Goal: Information Seeking & Learning: Learn about a topic

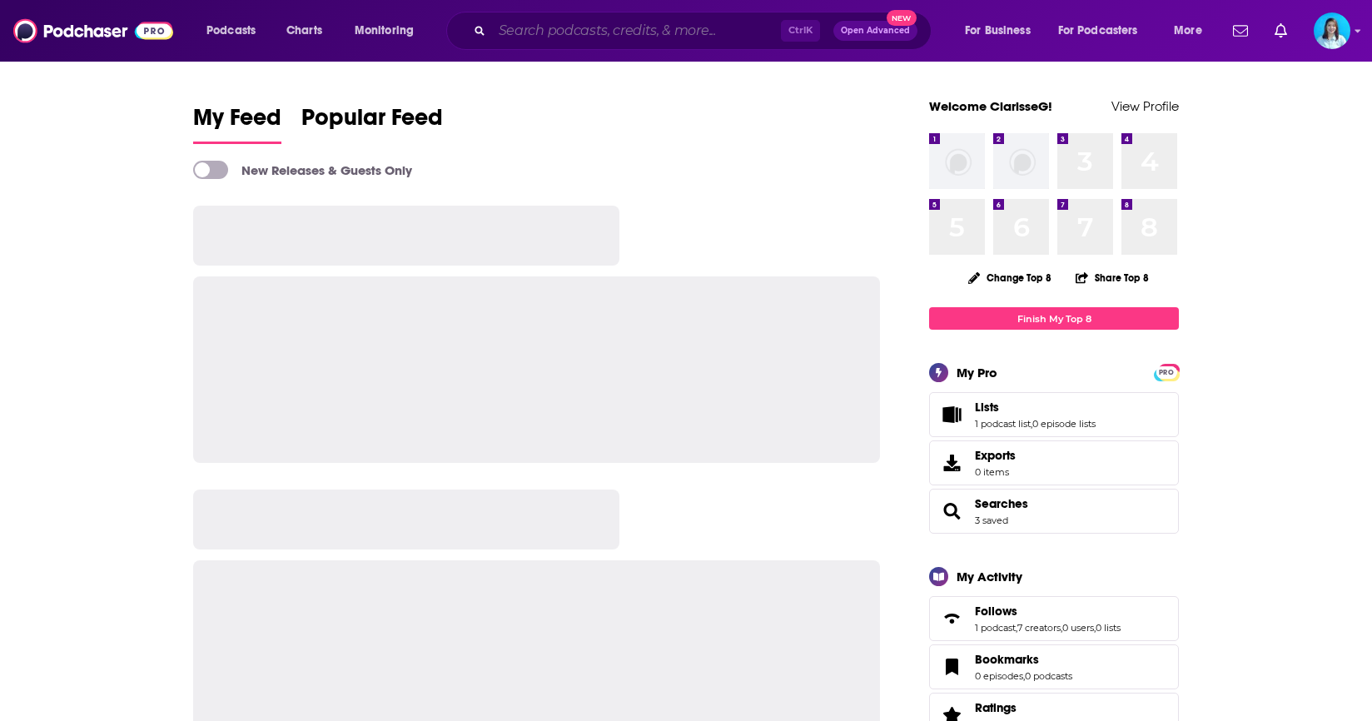
click at [684, 36] on input "Search podcasts, credits, & more..." at bounding box center [636, 30] width 289 height 27
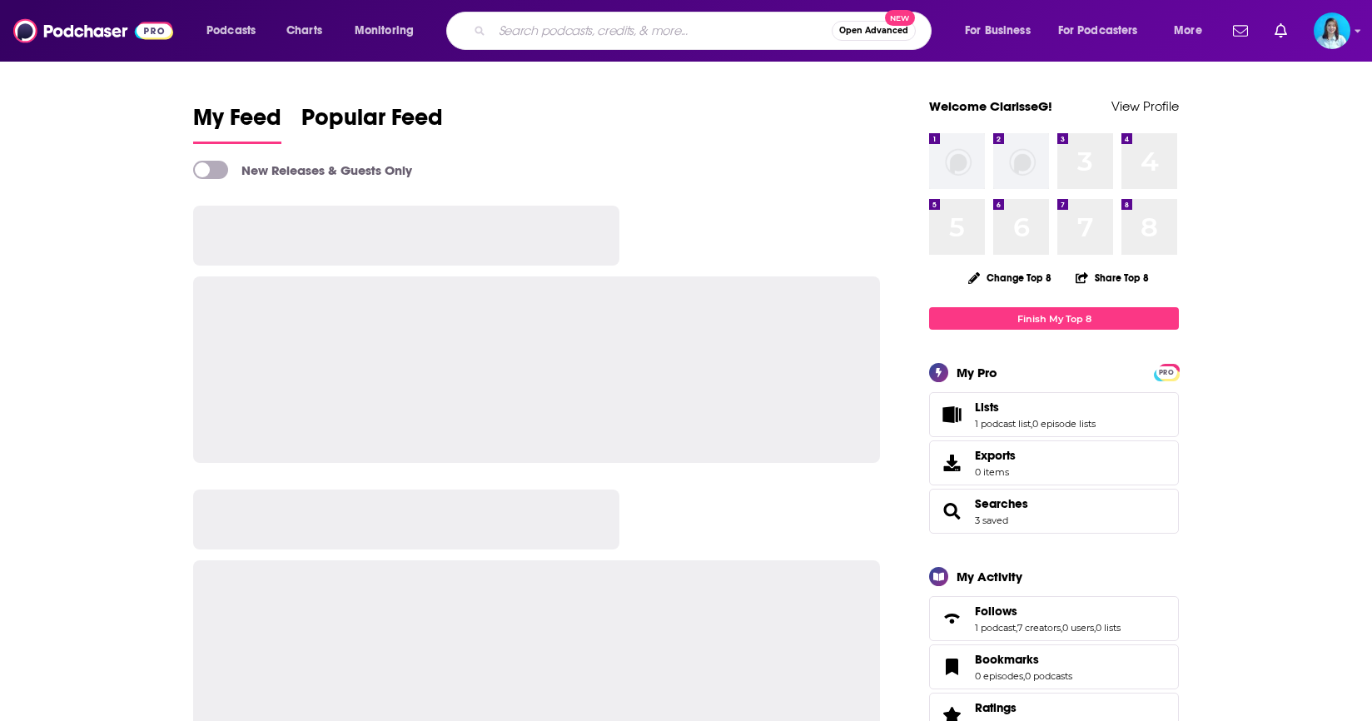
paste input "The Frustrated CEO"
type input "The Frustrated CEO"
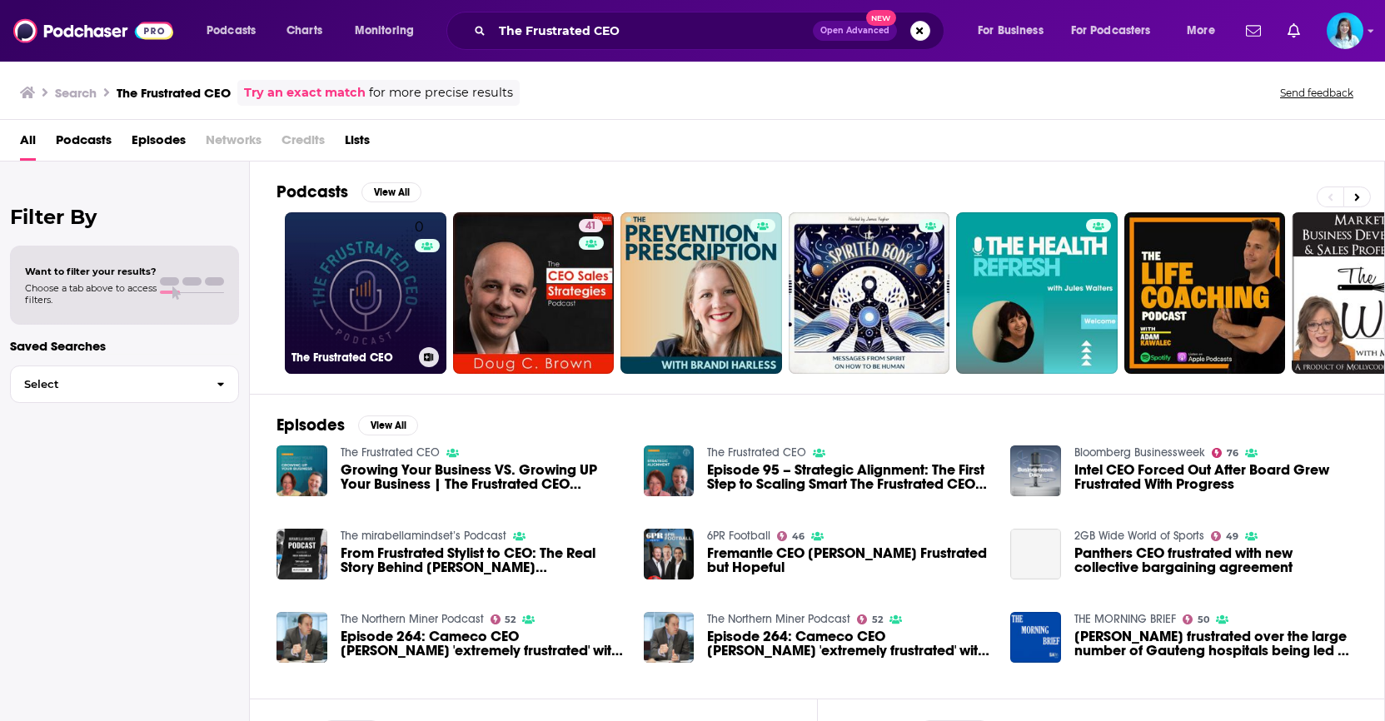
click at [362, 311] on link "0 The Frustrated CEO" at bounding box center [366, 293] width 162 height 162
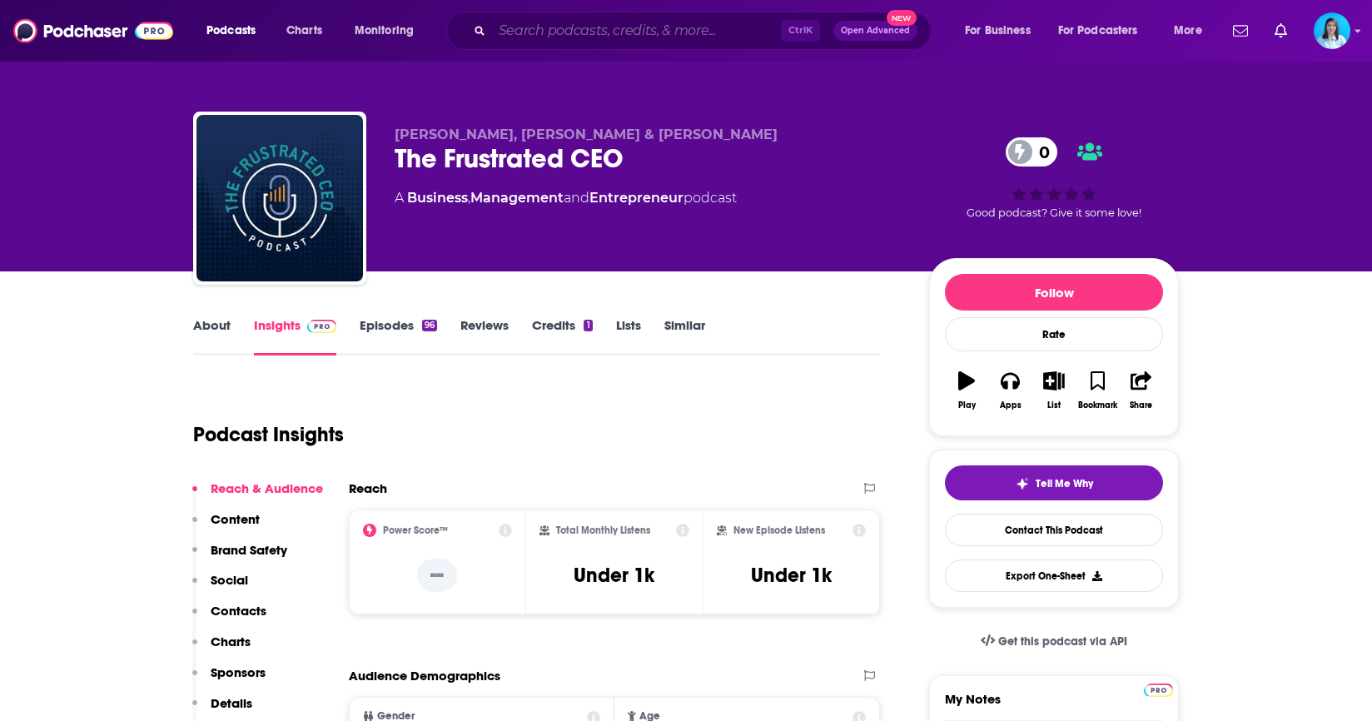
click at [564, 32] on input "Search podcasts, credits, & more..." at bounding box center [636, 30] width 289 height 27
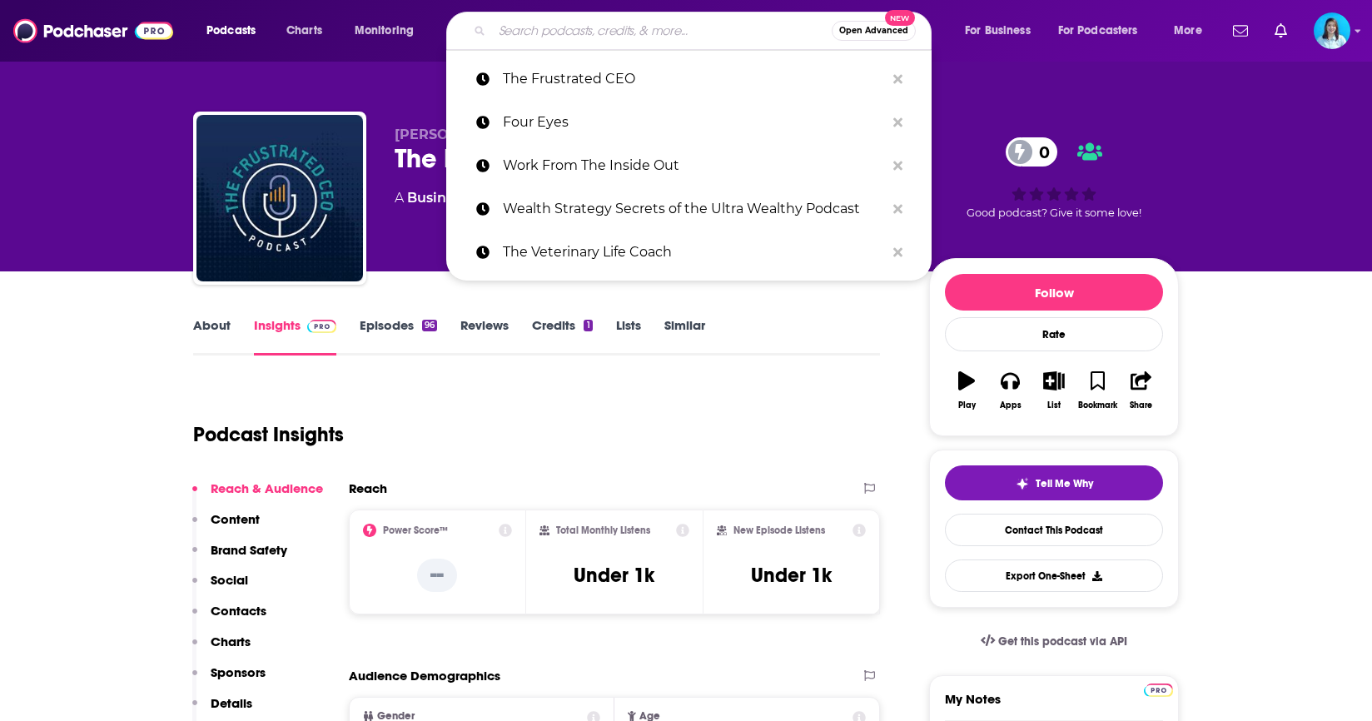
paste input "Getting to Aha!"
type input "Getting to Aha!"
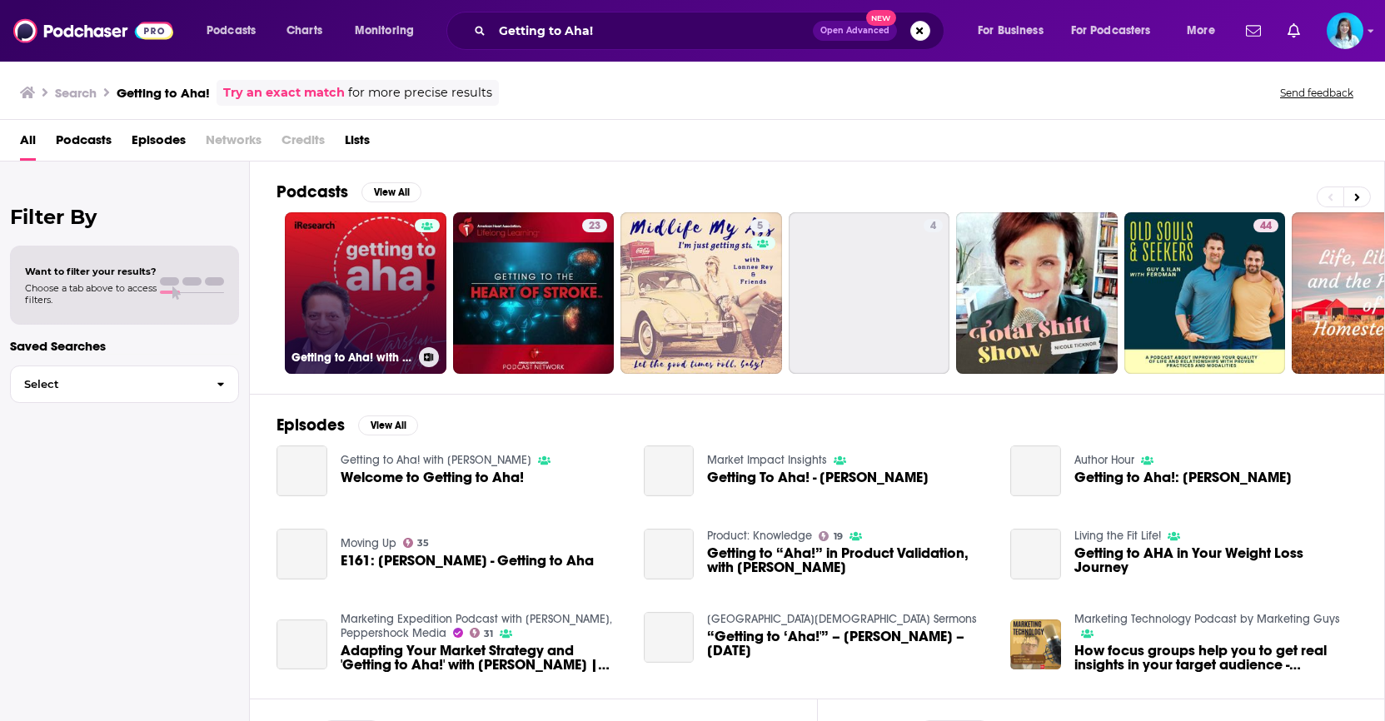
click at [415, 323] on link "Getting to Aha! with [PERSON_NAME]" at bounding box center [366, 293] width 162 height 162
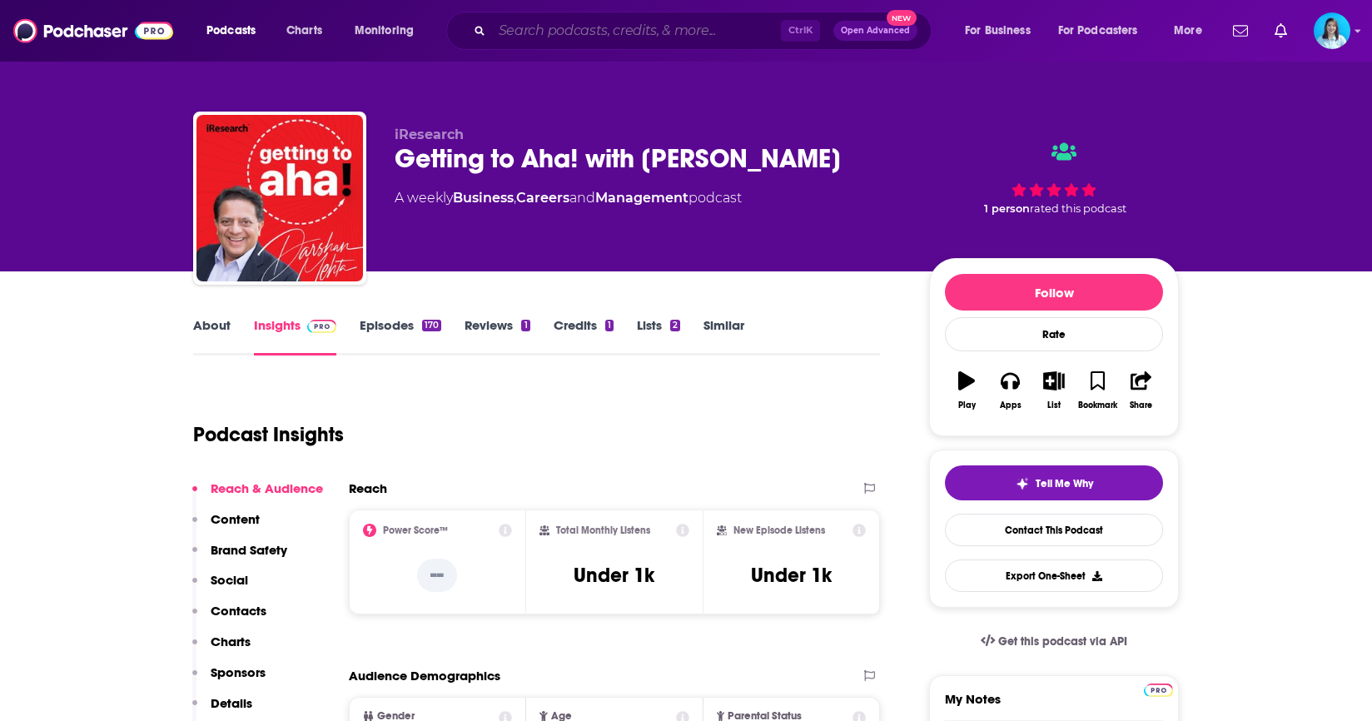
click at [606, 43] on input "Search podcasts, credits, & more..." at bounding box center [636, 30] width 289 height 27
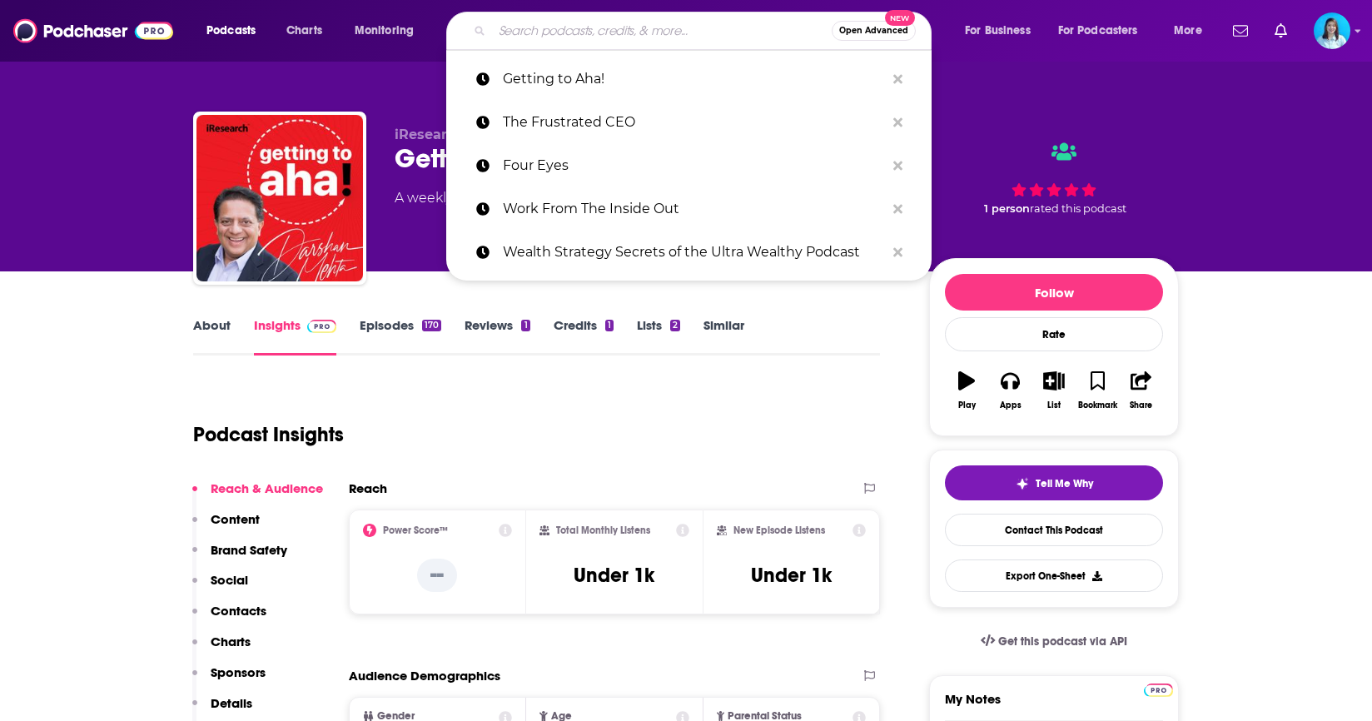
paste input "Big Hitters"
type input "Big Hitters"
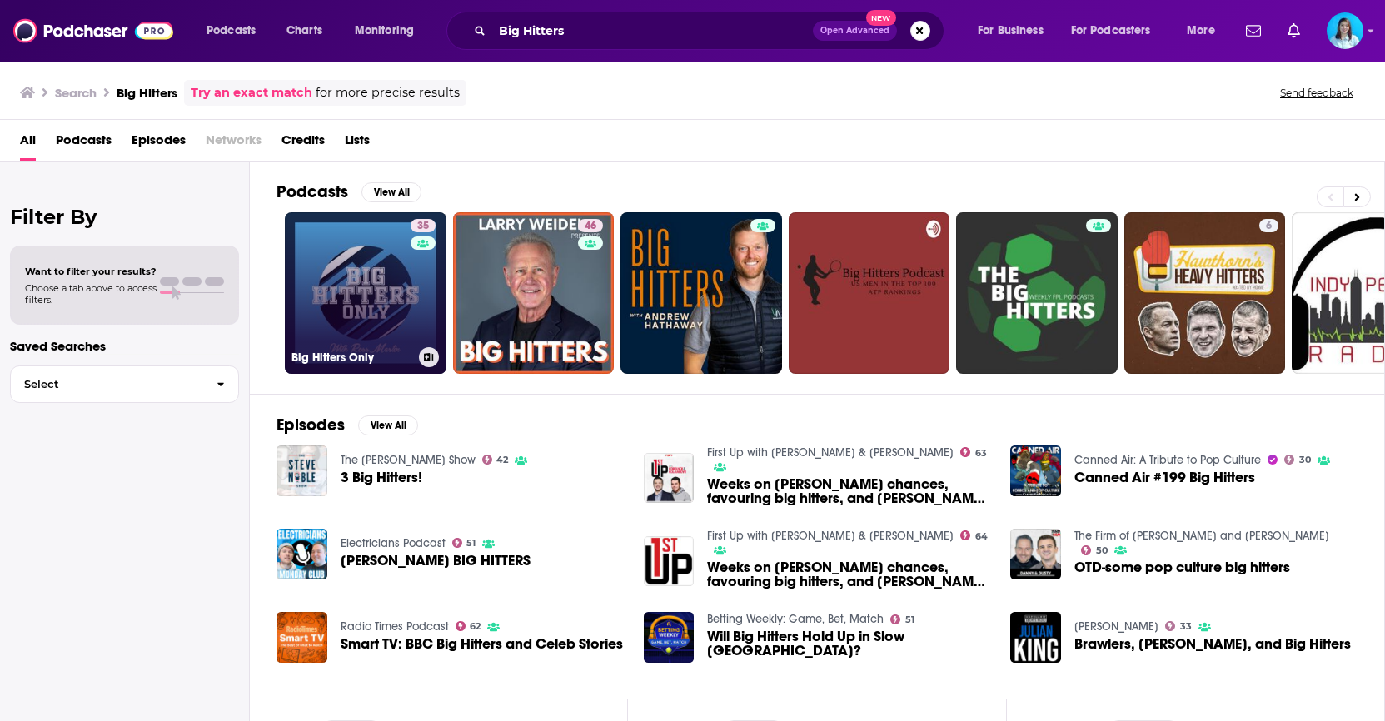
click at [361, 309] on link "35 Big Hitters Only" at bounding box center [366, 293] width 162 height 162
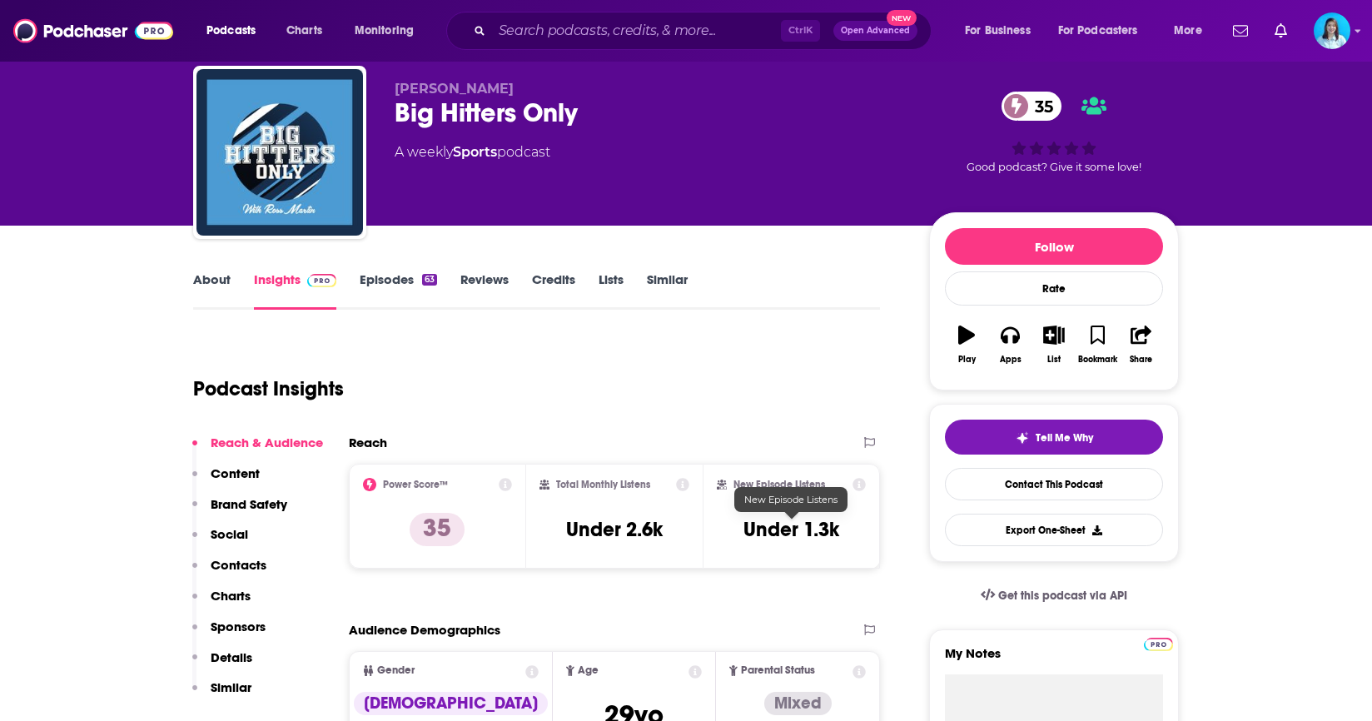
scroll to position [167, 0]
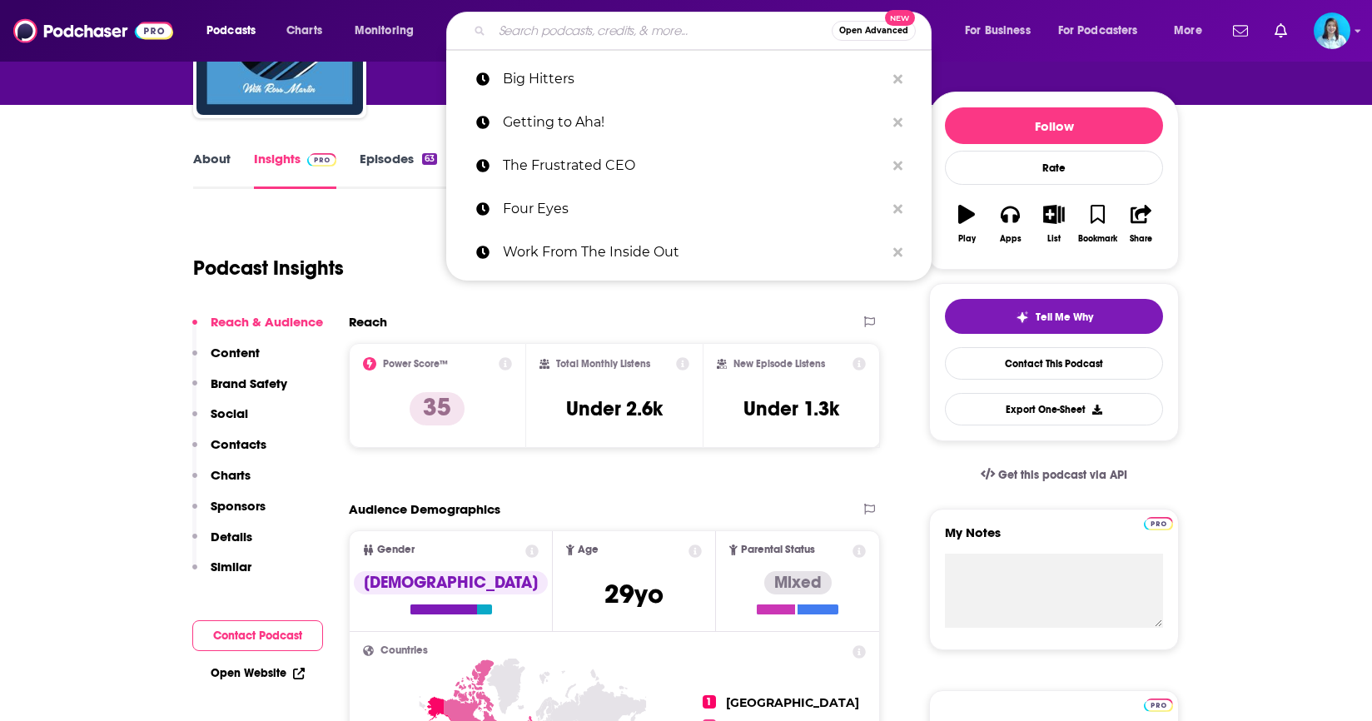
drag, startPoint x: 630, startPoint y: 27, endPoint x: 647, endPoint y: 28, distance: 16.7
click at [639, 27] on input "Search podcasts, credits, & more..." at bounding box center [662, 30] width 340 height 27
paste input "Ecomm Breakthrough"
type input "Ecomm Breakthrough"
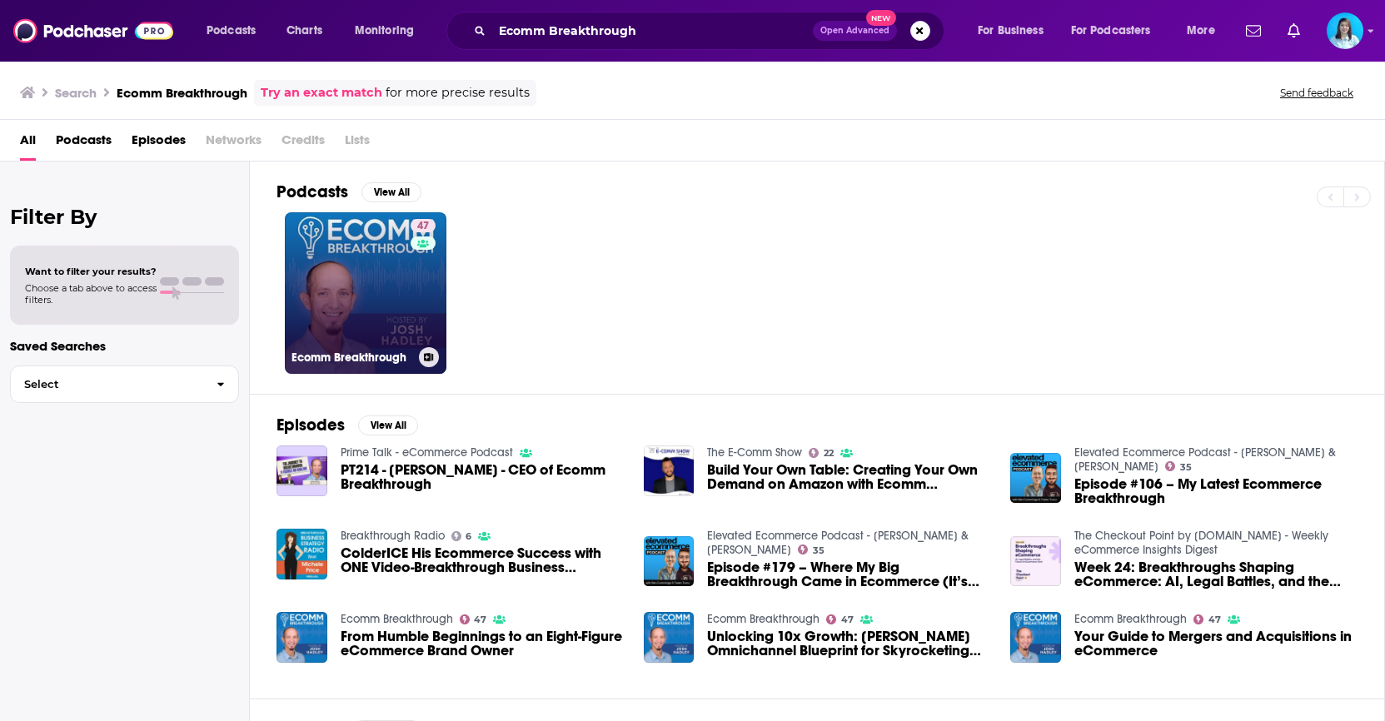
click at [379, 315] on link "47 Ecomm Breakthrough" at bounding box center [366, 293] width 162 height 162
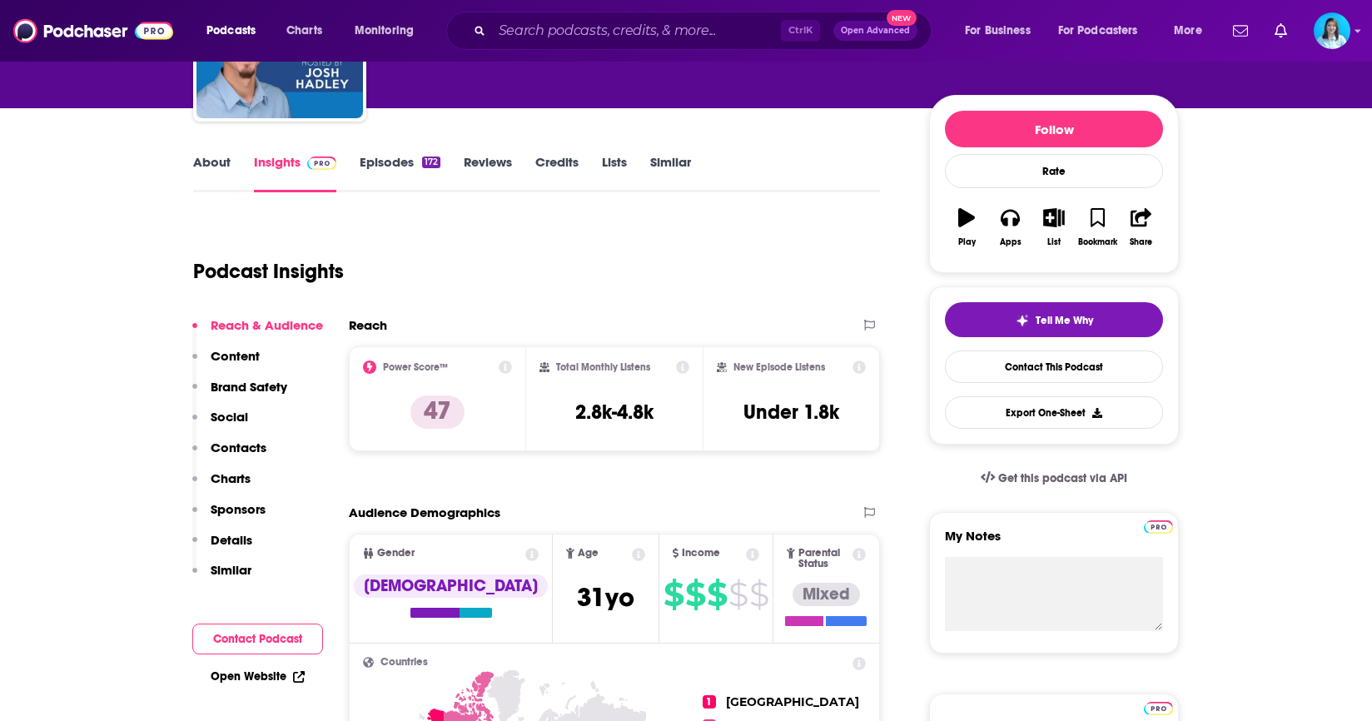
scroll to position [167, 0]
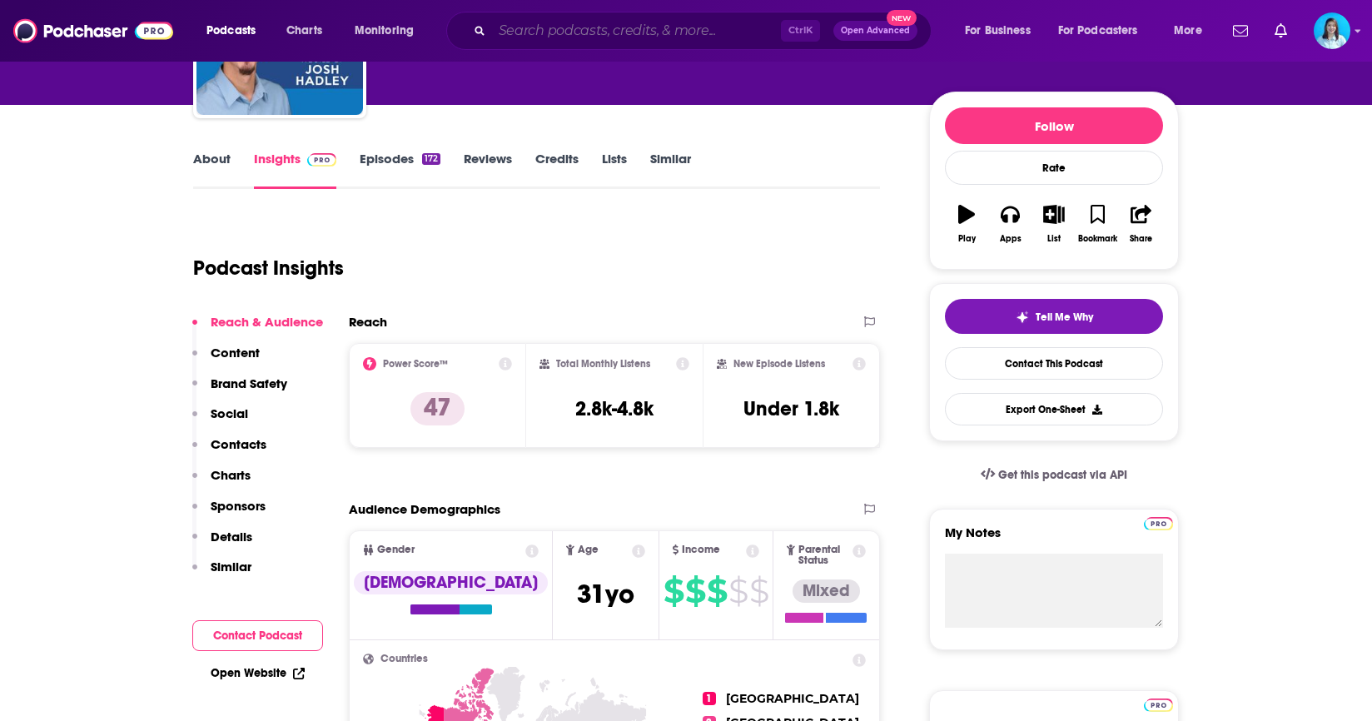
click at [592, 34] on input "Search podcasts, credits, & more..." at bounding box center [636, 30] width 289 height 27
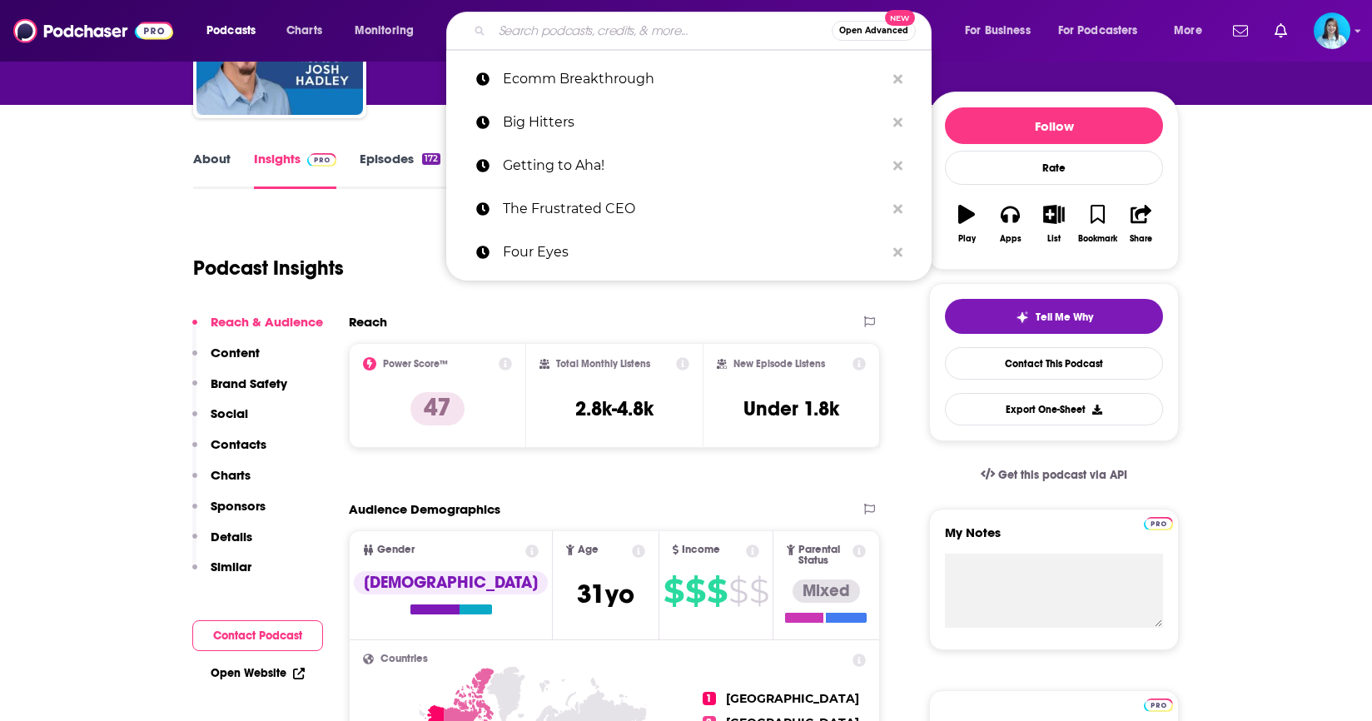
paste input "Big Hitters with [PERSON_NAME]"
type input "Big Hitters with [PERSON_NAME]"
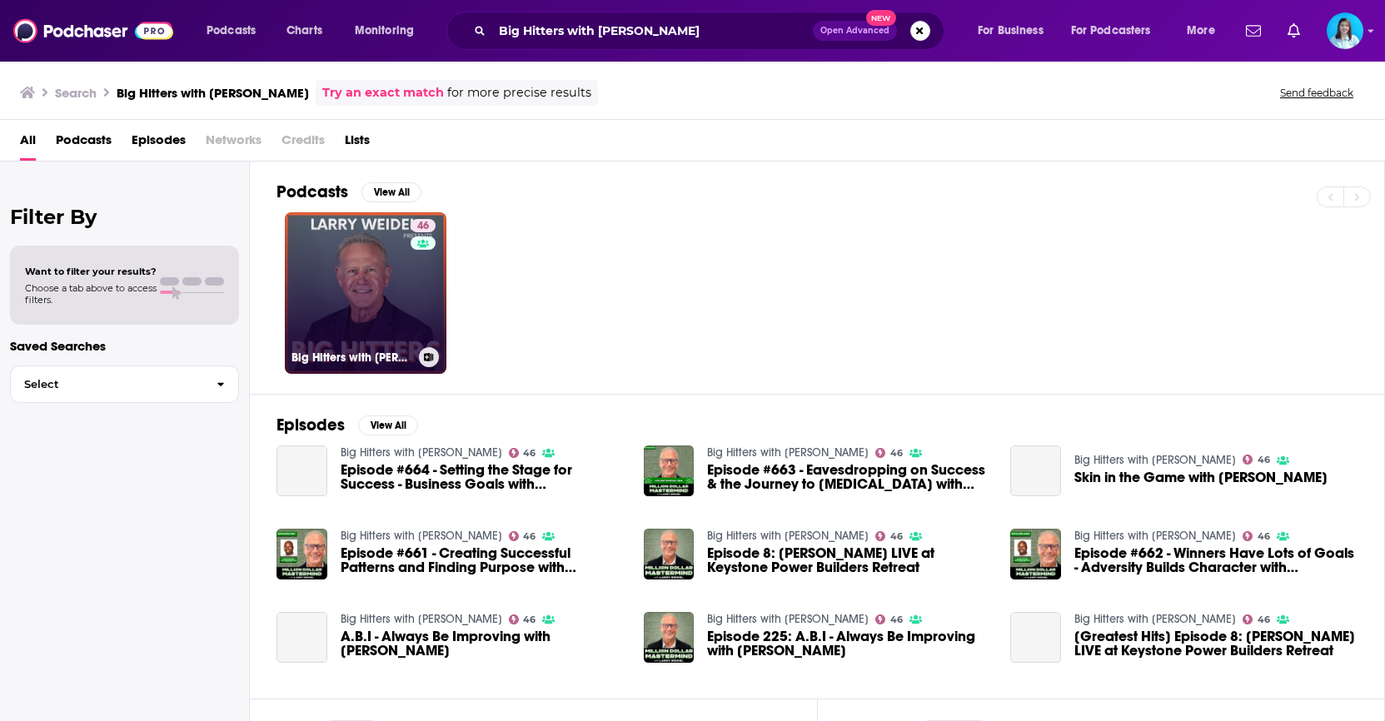
click at [406, 327] on link "46 Big Hitters with [PERSON_NAME]" at bounding box center [366, 293] width 162 height 162
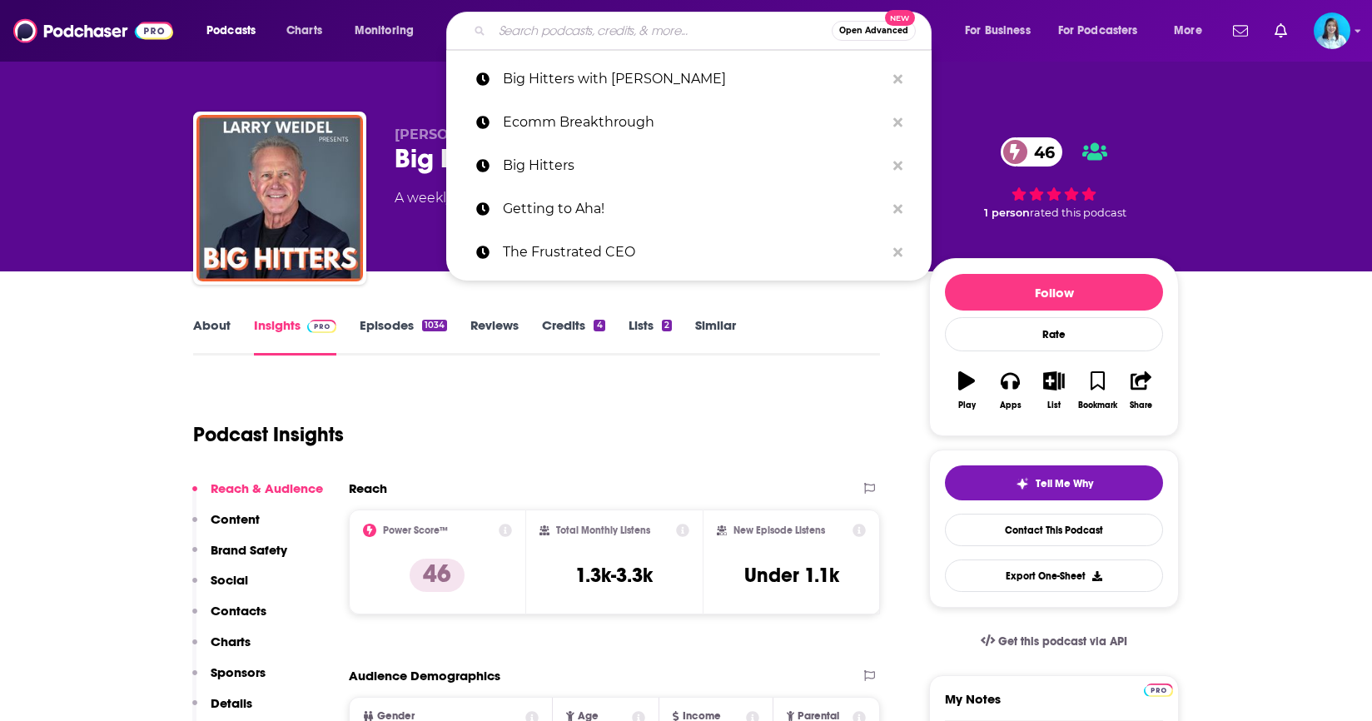
click at [595, 24] on input "Search podcasts, credits, & more..." at bounding box center [662, 30] width 340 height 27
paste input "Ecomm Breakthrough"
type input "Ecomm Breakthrough"
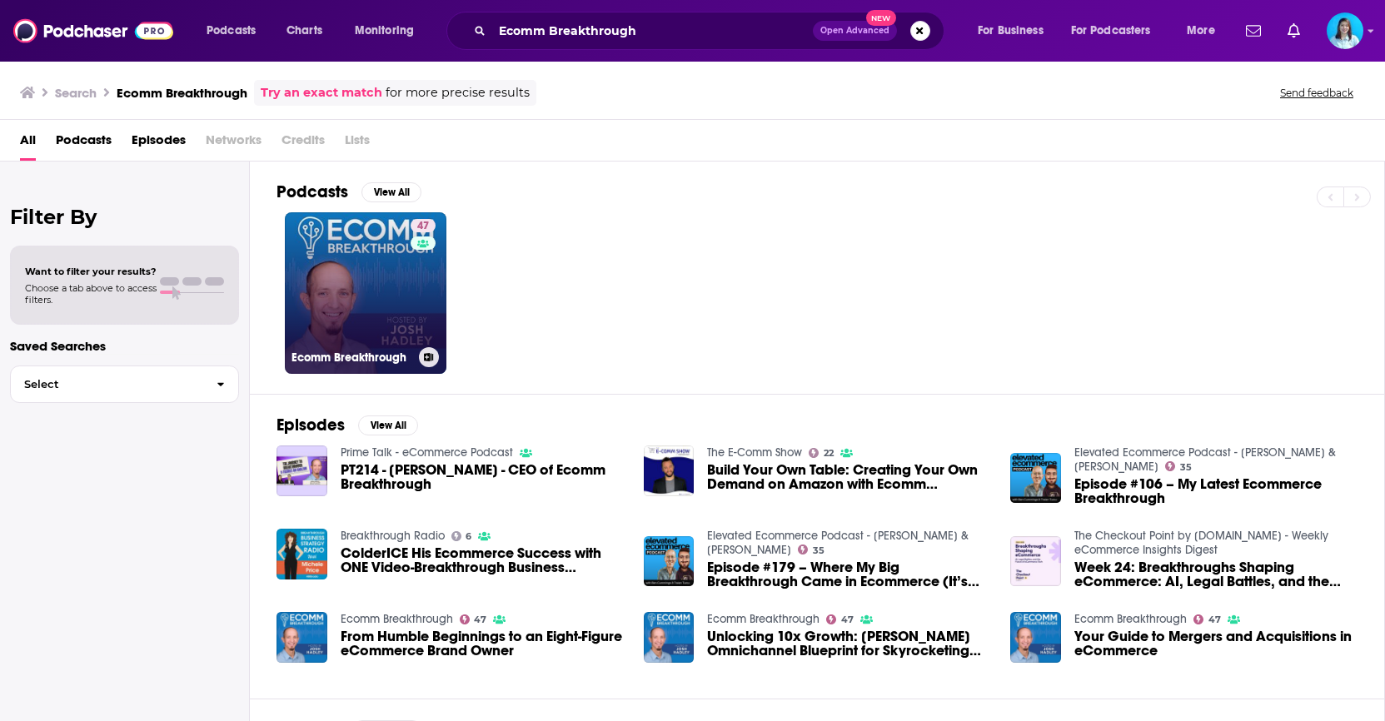
click at [358, 289] on link "47 Ecomm Breakthrough" at bounding box center [366, 293] width 162 height 162
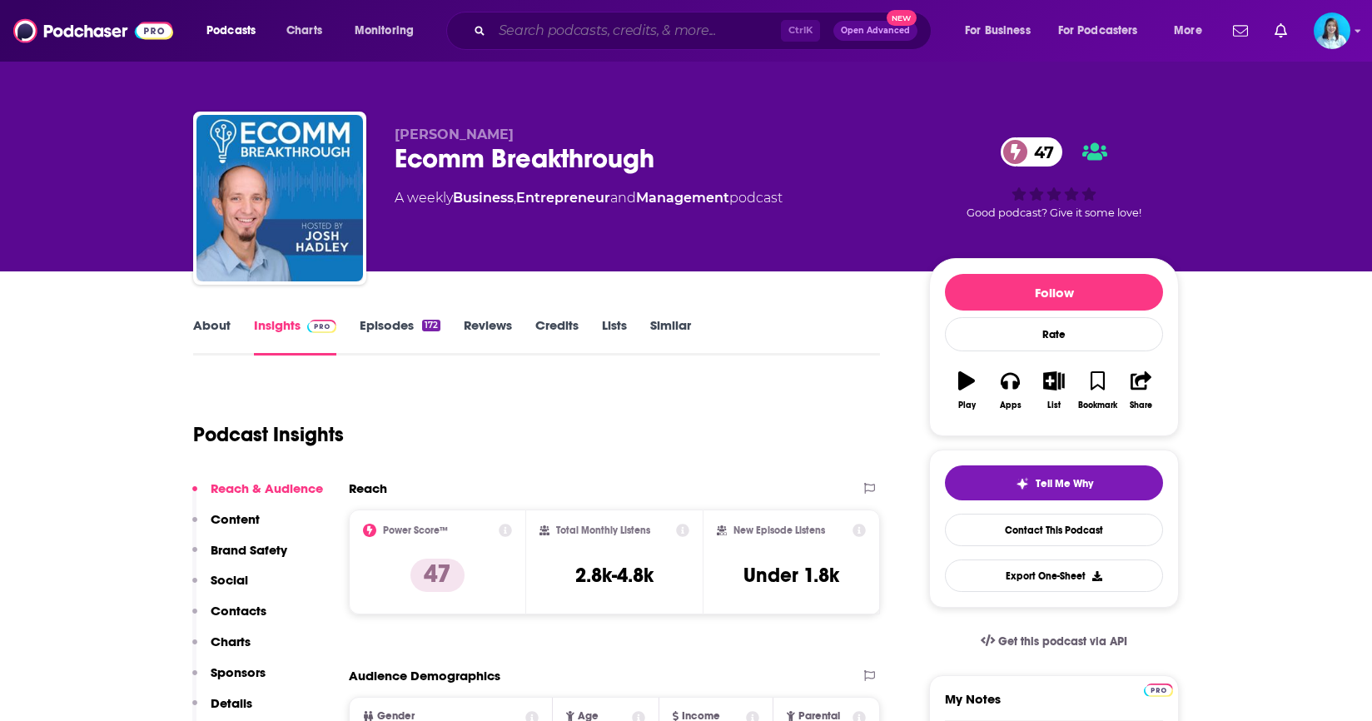
click at [656, 30] on input "Search podcasts, credits, & more..." at bounding box center [636, 30] width 289 height 27
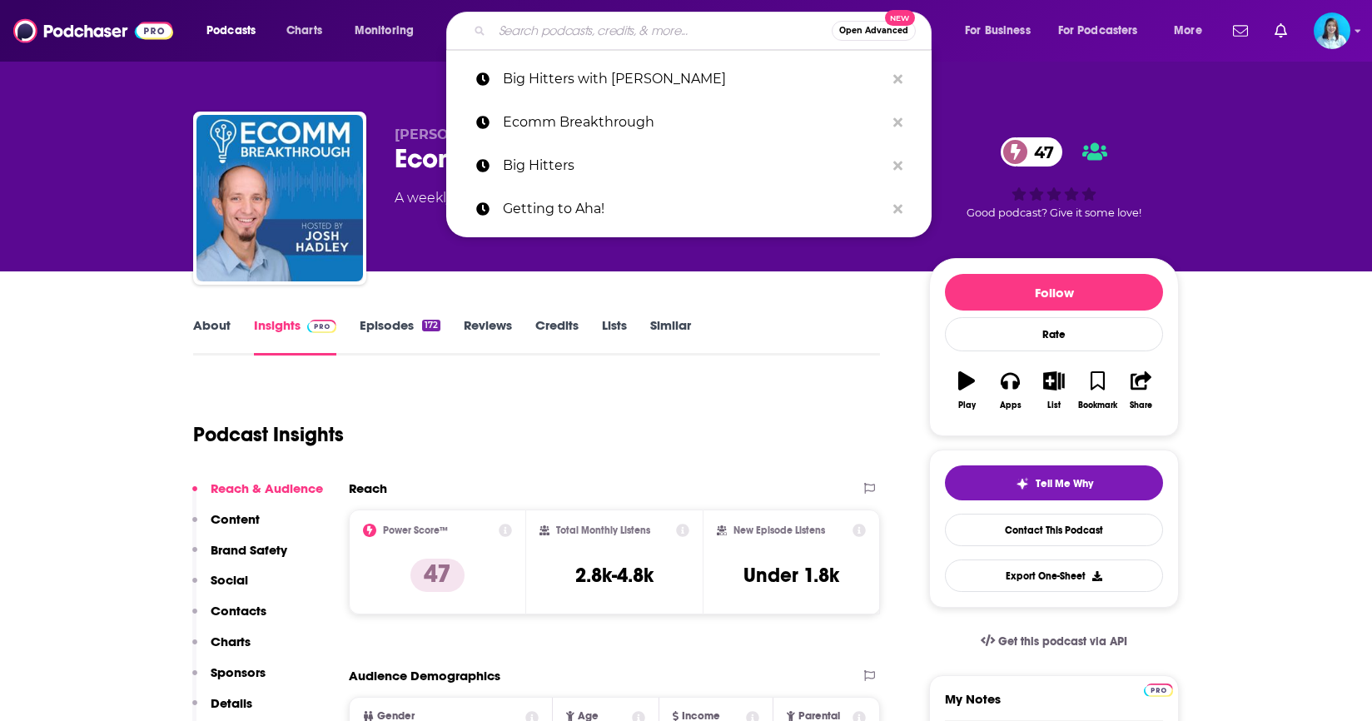
paste input "Talk Commerce"
type input "Talk Commerce"
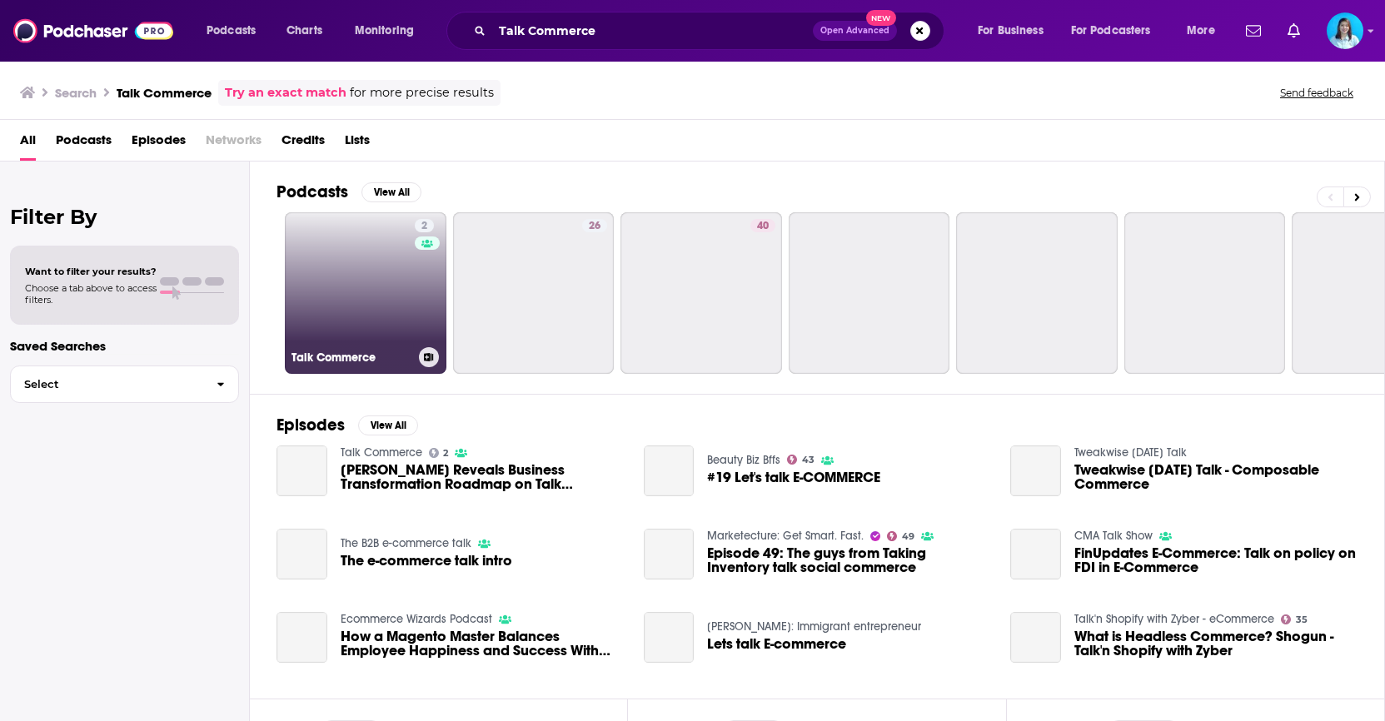
click at [310, 281] on link "2 Talk Commerce" at bounding box center [366, 293] width 162 height 162
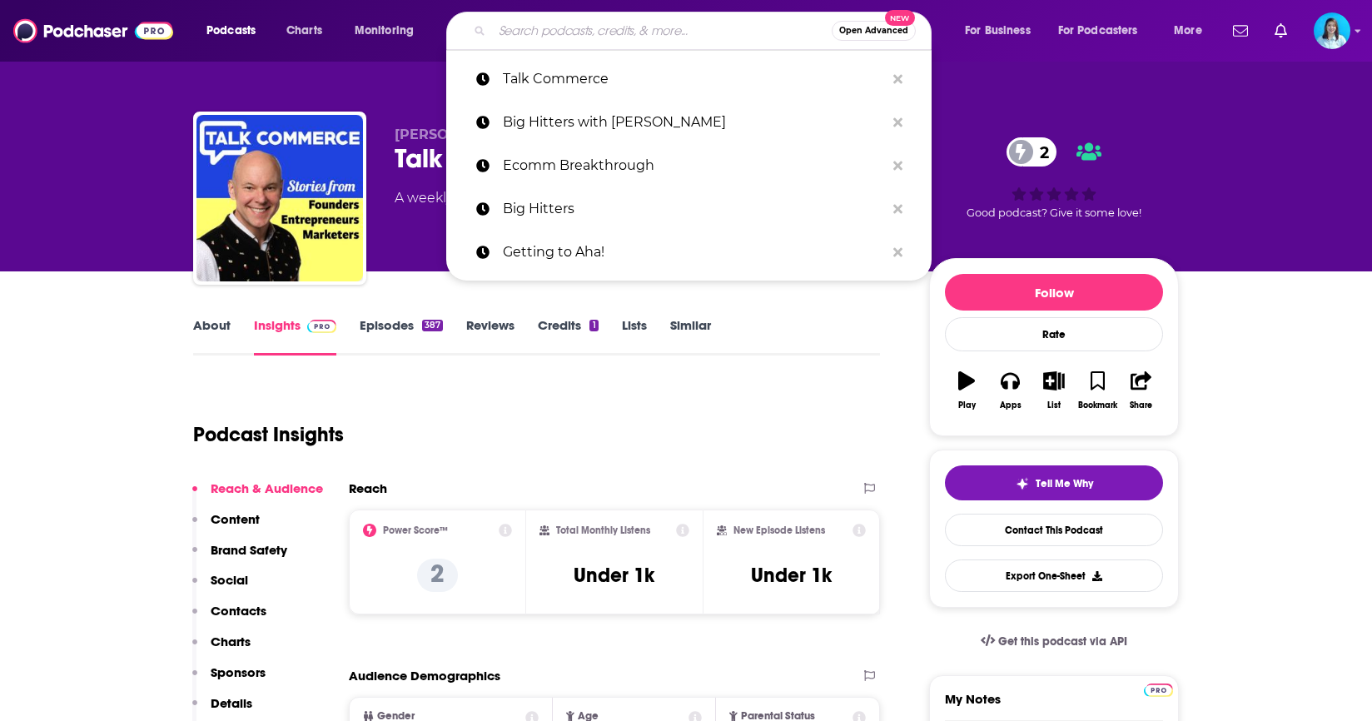
click at [570, 33] on input "Search podcasts, credits, & more..." at bounding box center [662, 30] width 340 height 27
click at [580, 176] on p "Ecomm Breakthrough" at bounding box center [694, 165] width 382 height 43
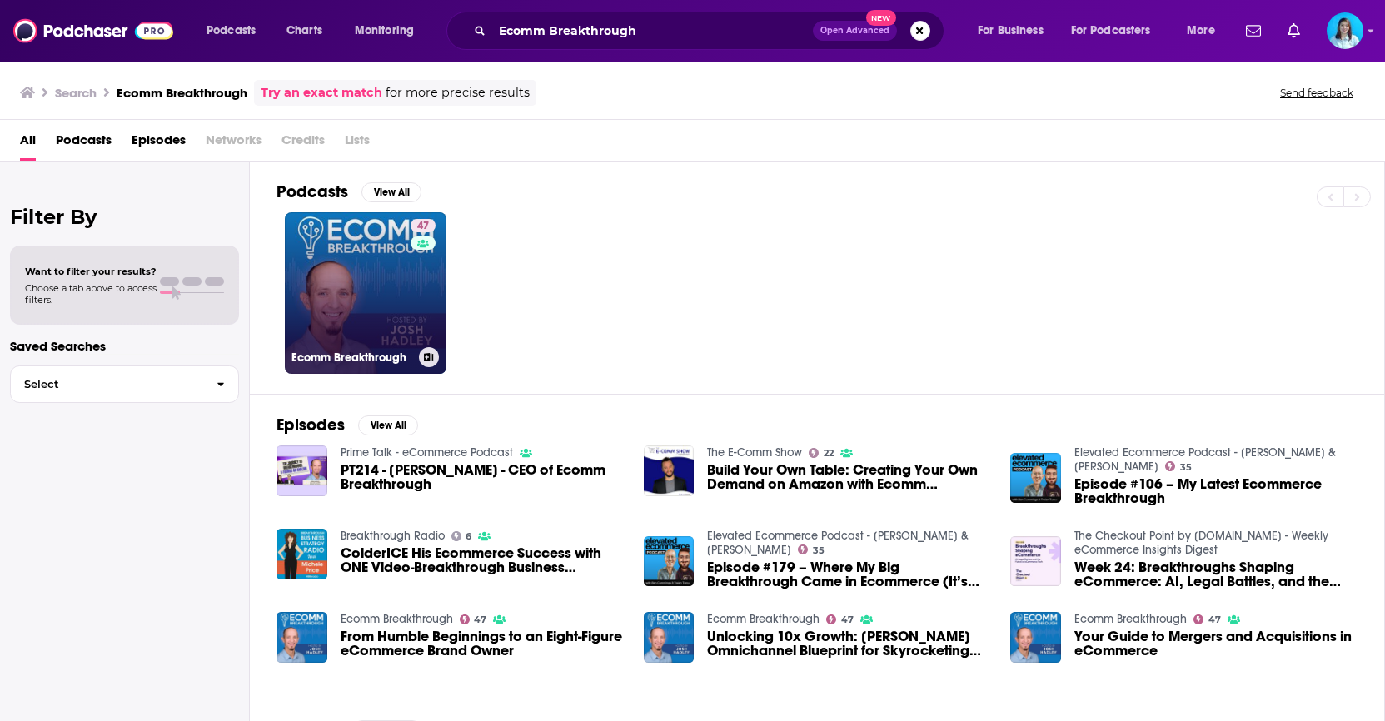
click at [392, 303] on link "47 Ecomm Breakthrough" at bounding box center [366, 293] width 162 height 162
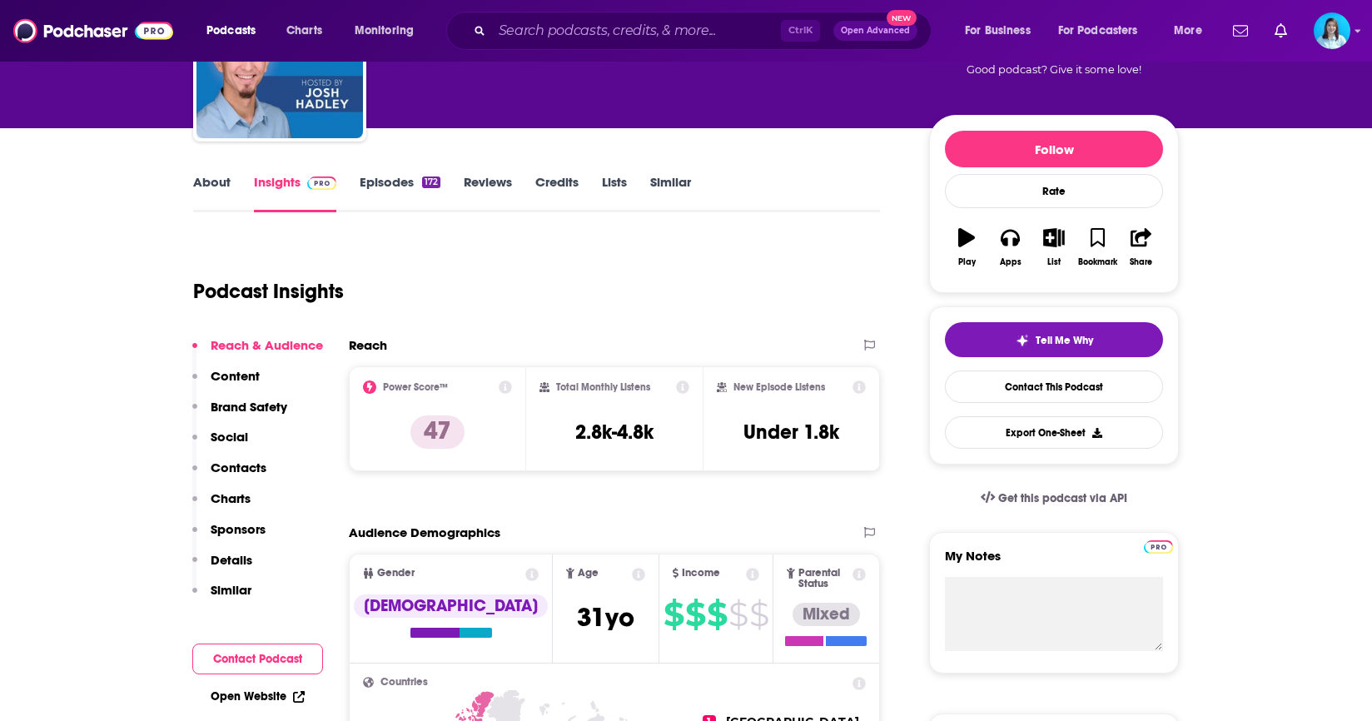
scroll to position [167, 0]
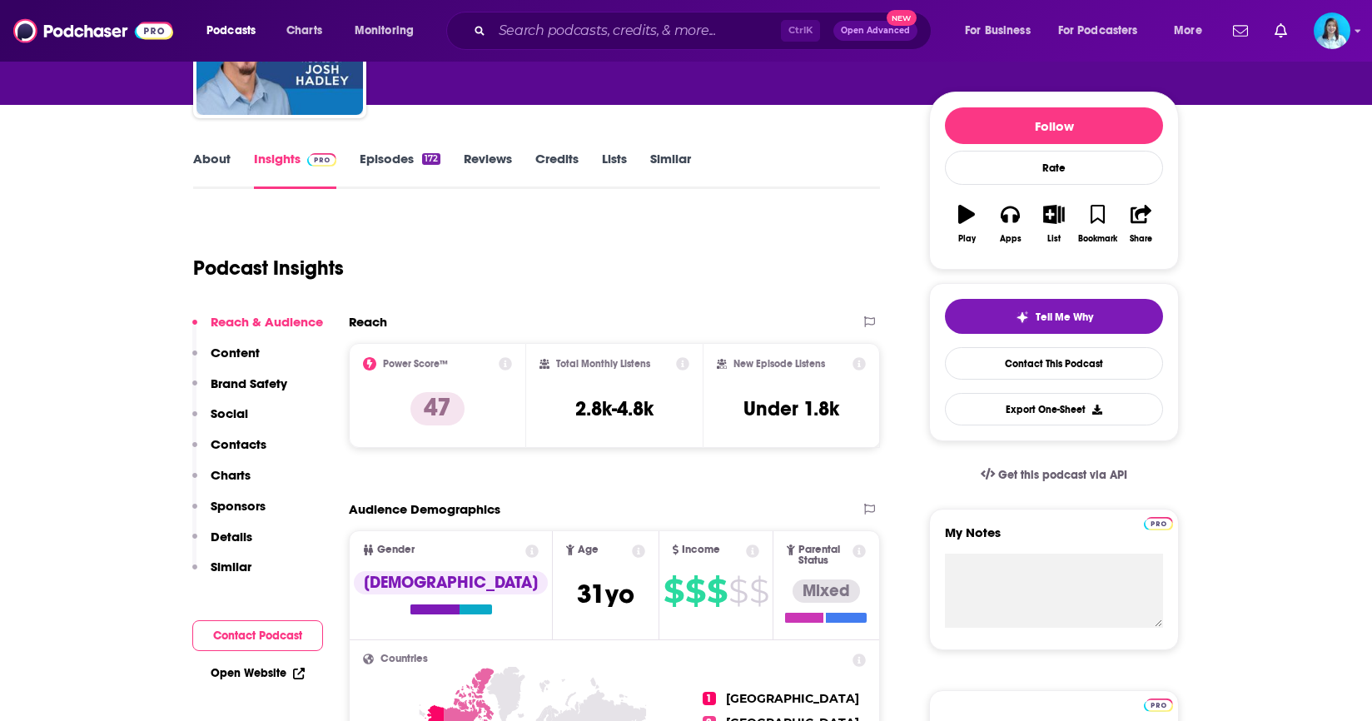
click at [509, 365] on icon at bounding box center [505, 363] width 13 height 13
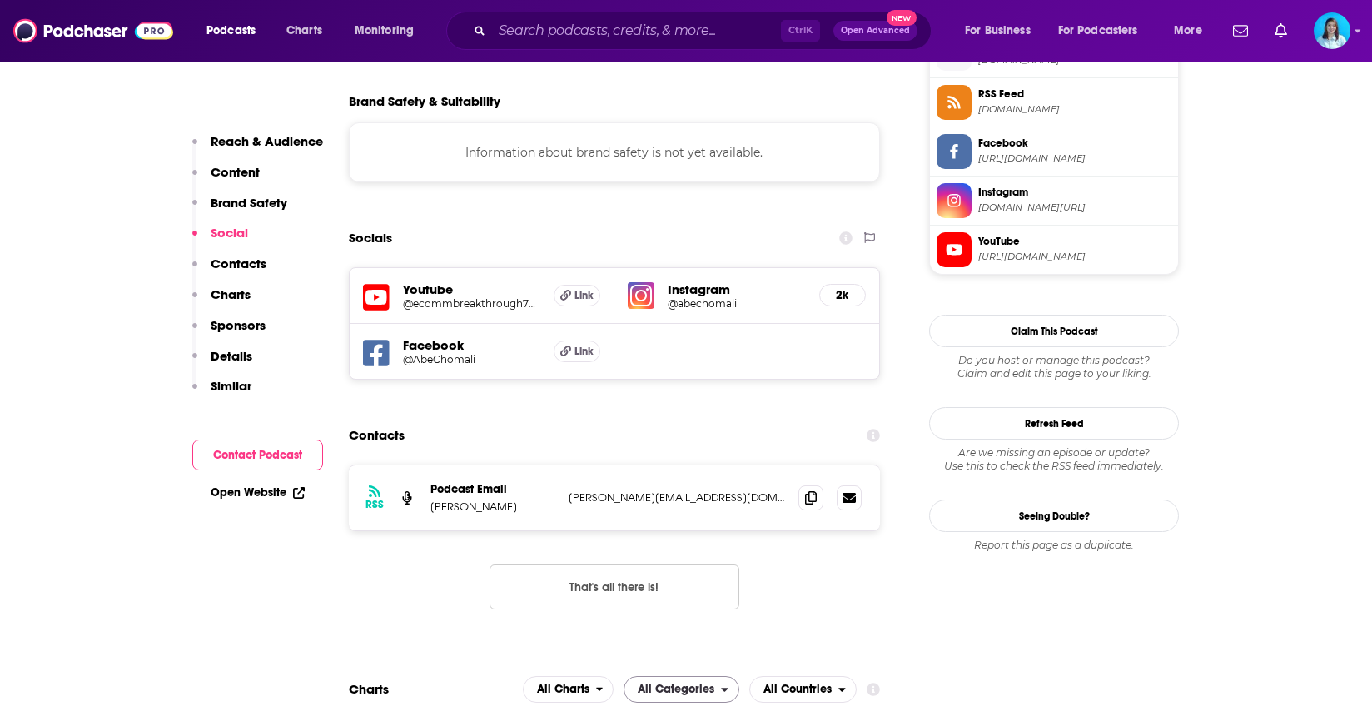
scroll to position [1582, 0]
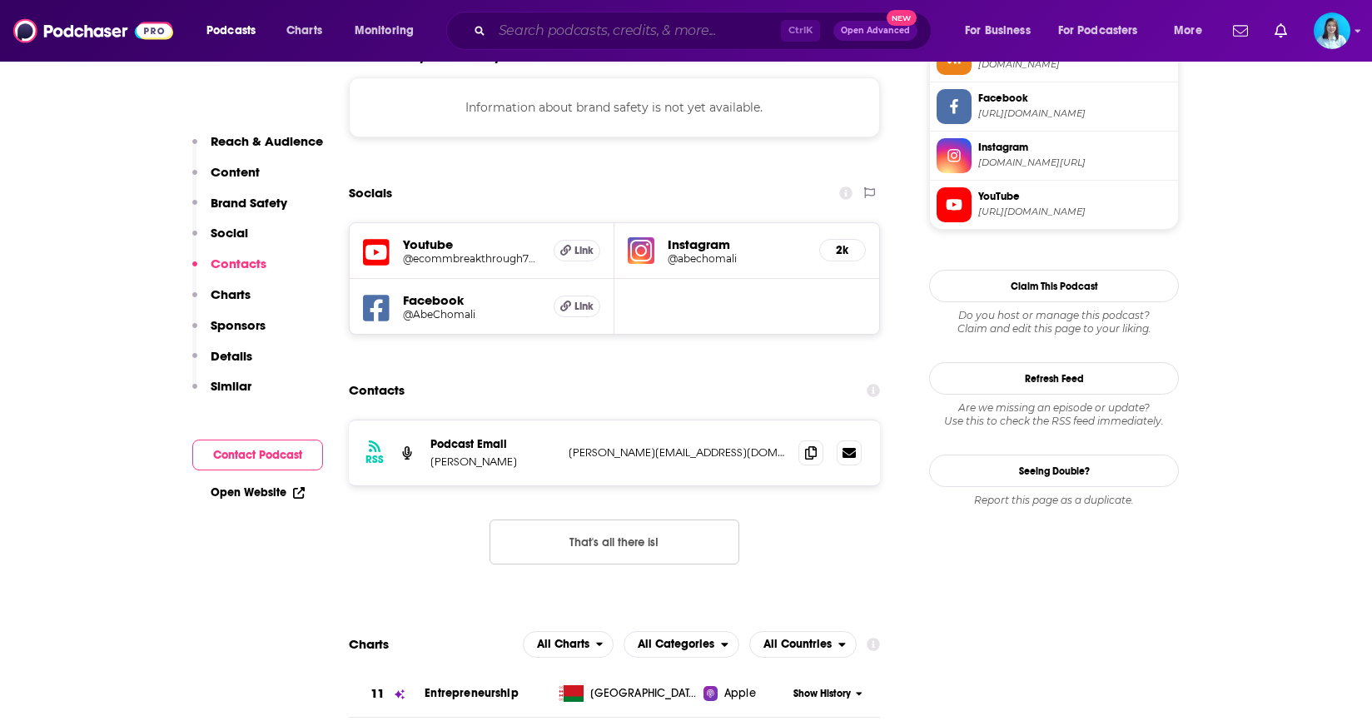
click at [642, 30] on input "Search podcasts, credits, & more..." at bounding box center [636, 30] width 289 height 27
paste input "World Ablaze with [PERSON_NAME]"
type input "World Ablaze with [PERSON_NAME]"
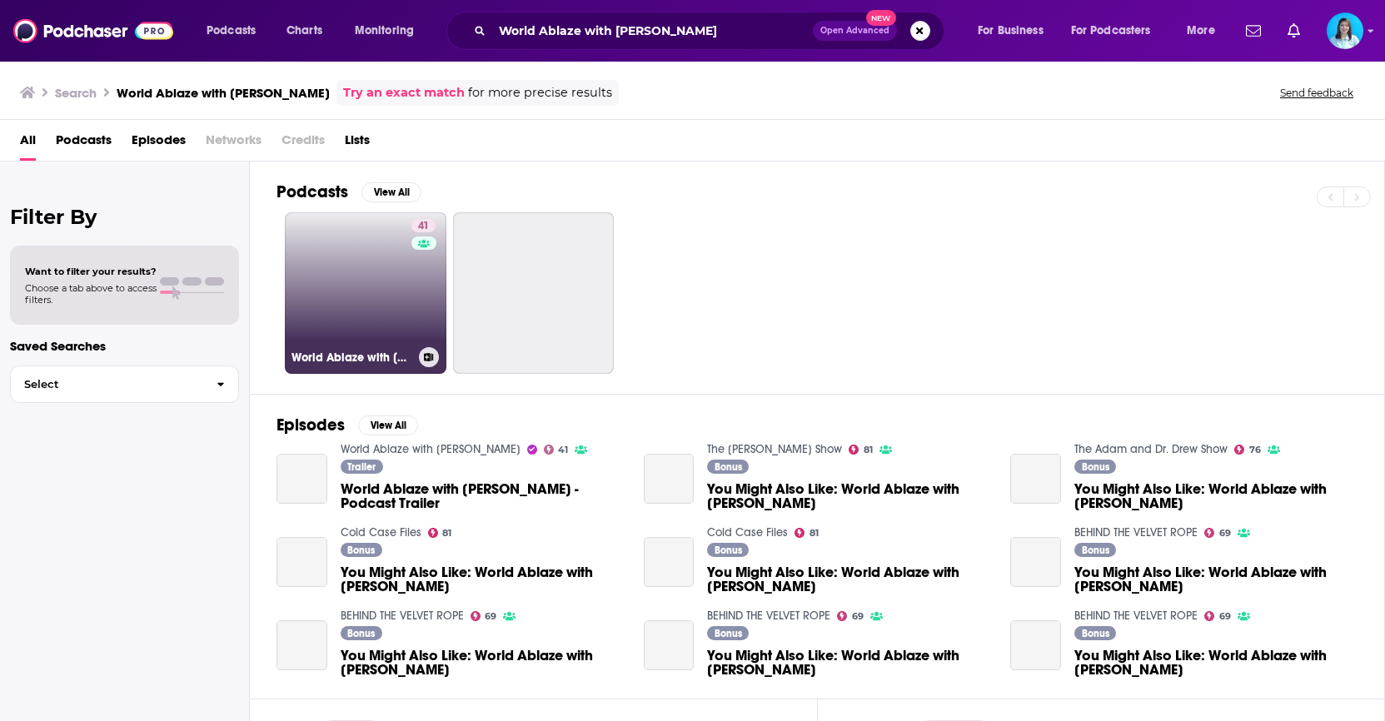
click at [341, 316] on link "41 World Ablaze with [PERSON_NAME]" at bounding box center [366, 293] width 162 height 162
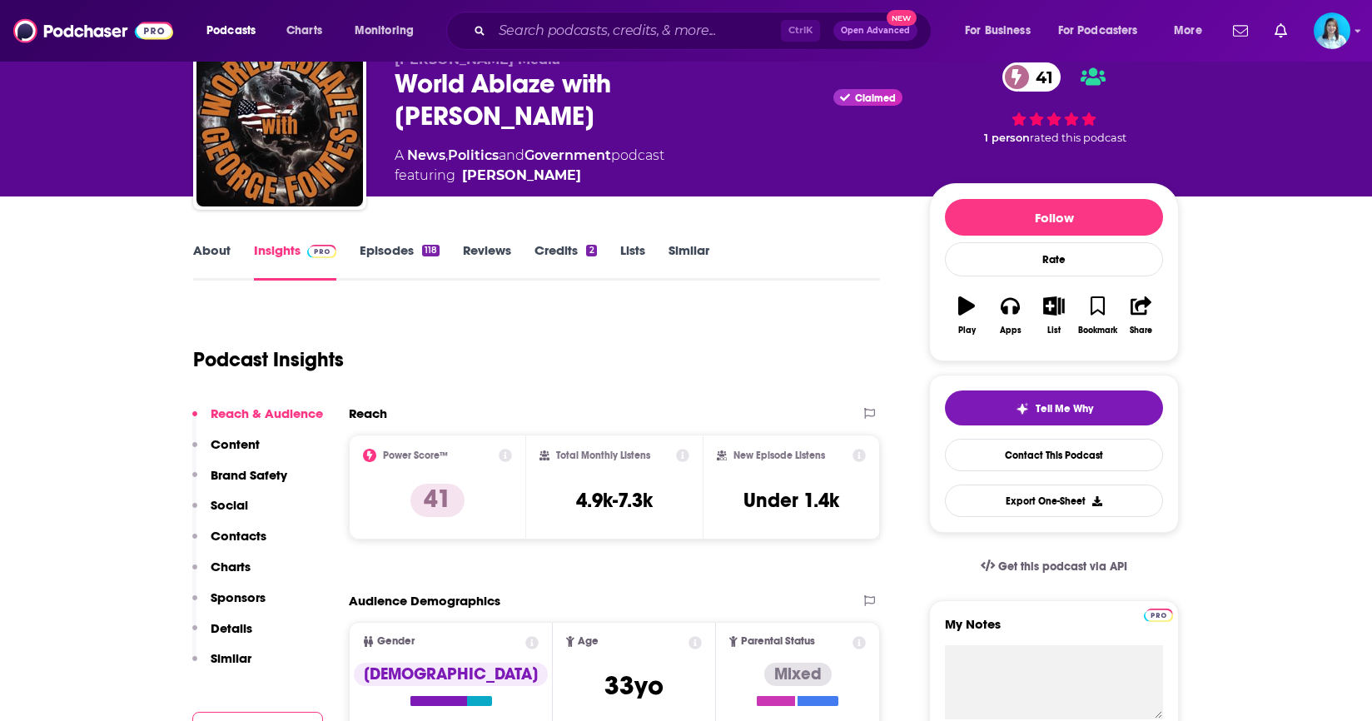
scroll to position [250, 0]
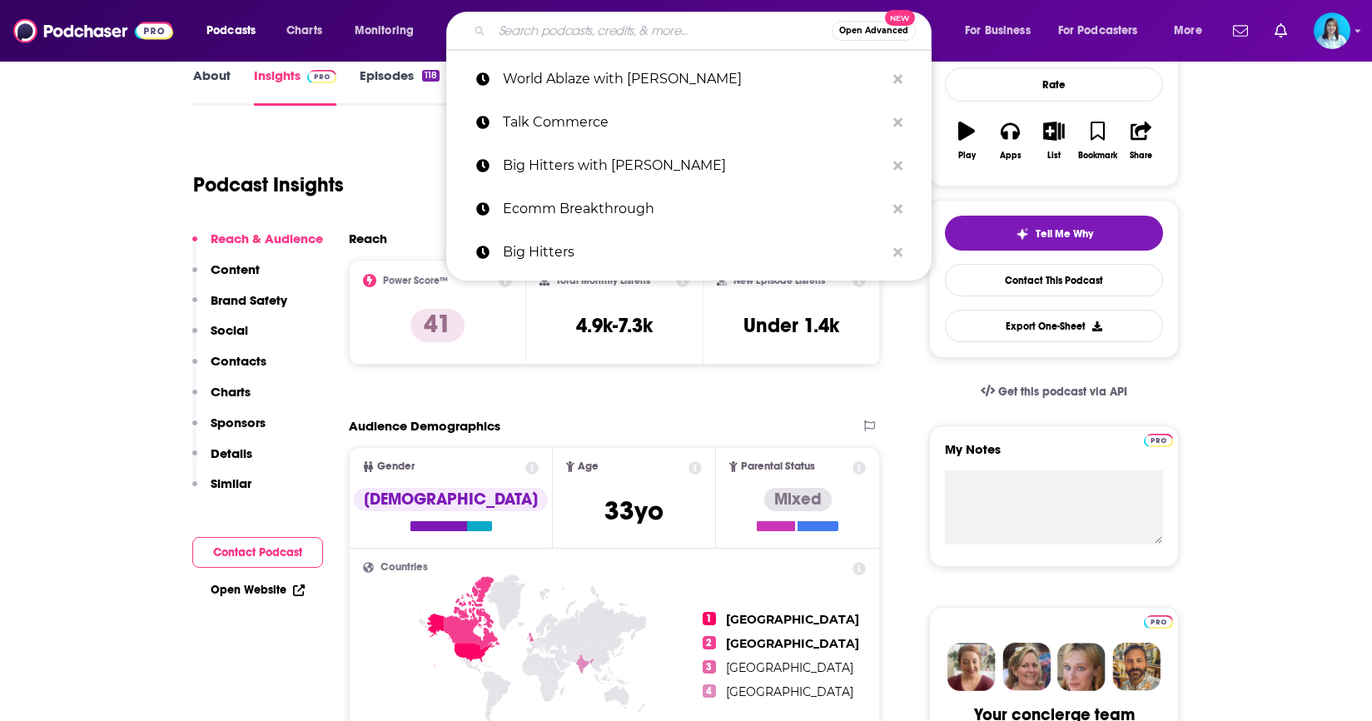
click at [612, 37] on input "Search podcasts, credits, & more..." at bounding box center [662, 30] width 340 height 27
paste input "A Passion For Real Estate Investments"
type input "A Passion For Real Estate Investments"
